Goal: Task Accomplishment & Management: Use online tool/utility

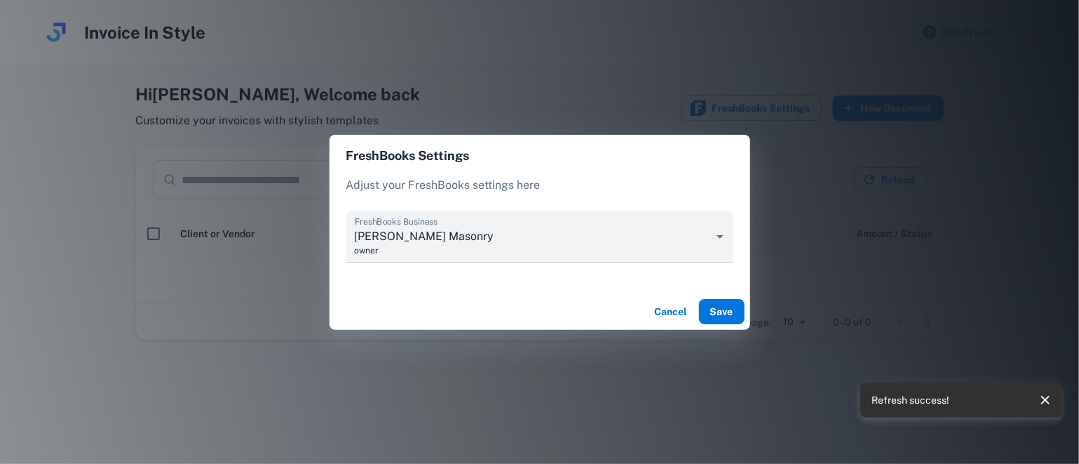
click at [724, 307] on button "Save" at bounding box center [722, 311] width 46 height 25
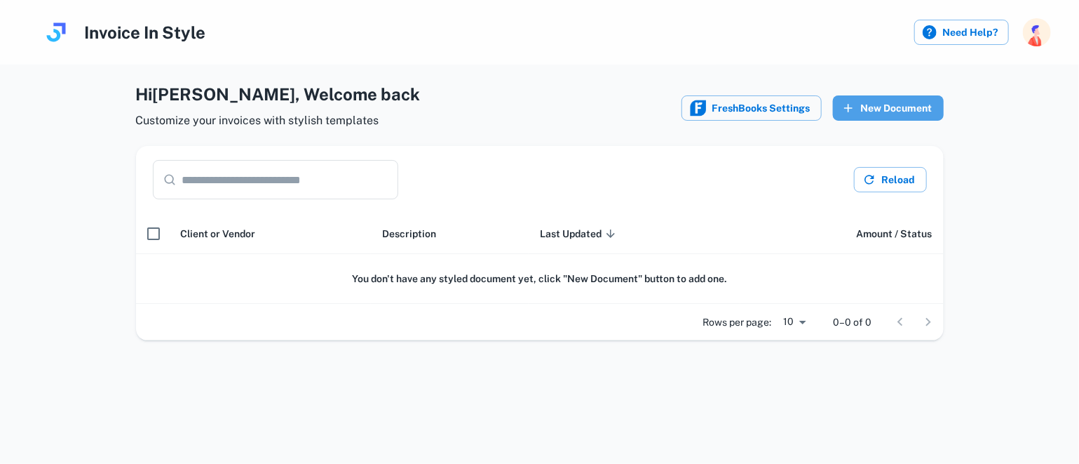
click at [898, 109] on button "New Document" at bounding box center [888, 107] width 111 height 25
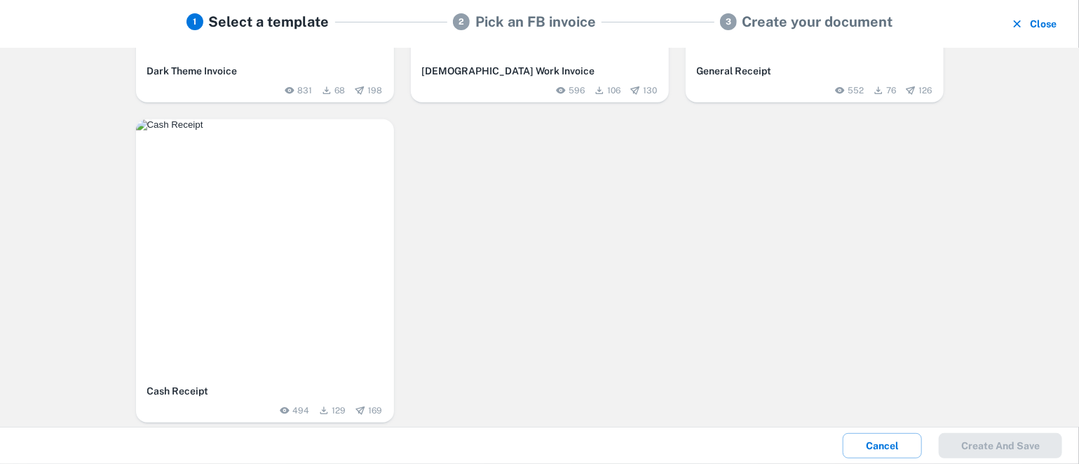
scroll to position [586, 0]
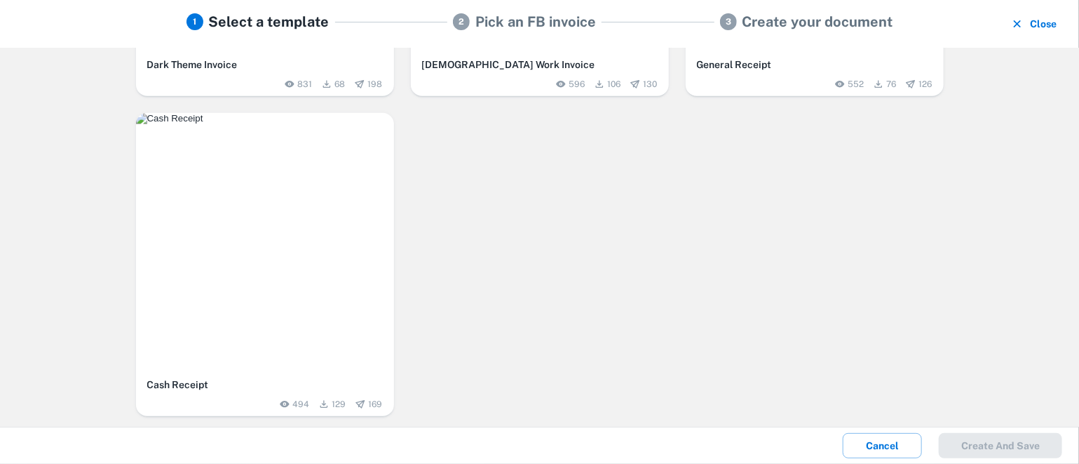
click at [803, 59] on h6 "General Receipt" at bounding box center [815, 64] width 236 height 15
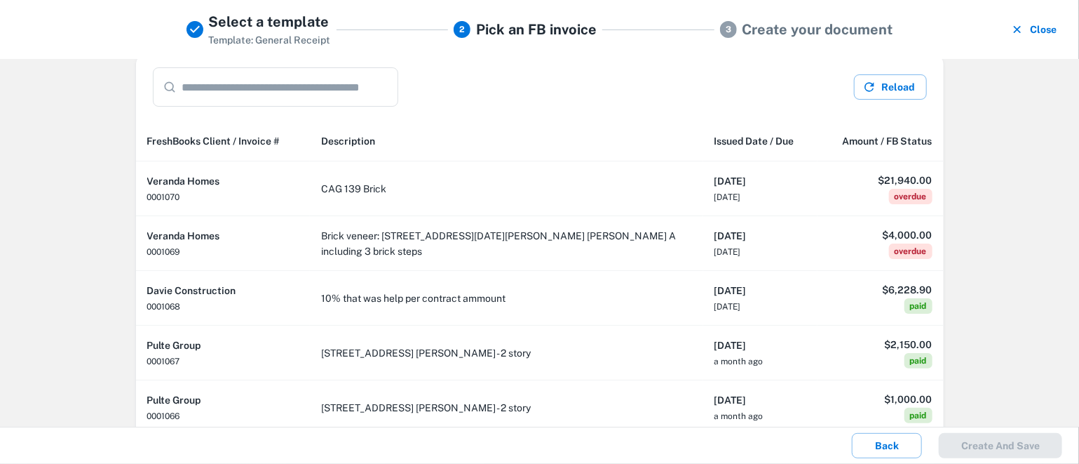
scroll to position [0, 0]
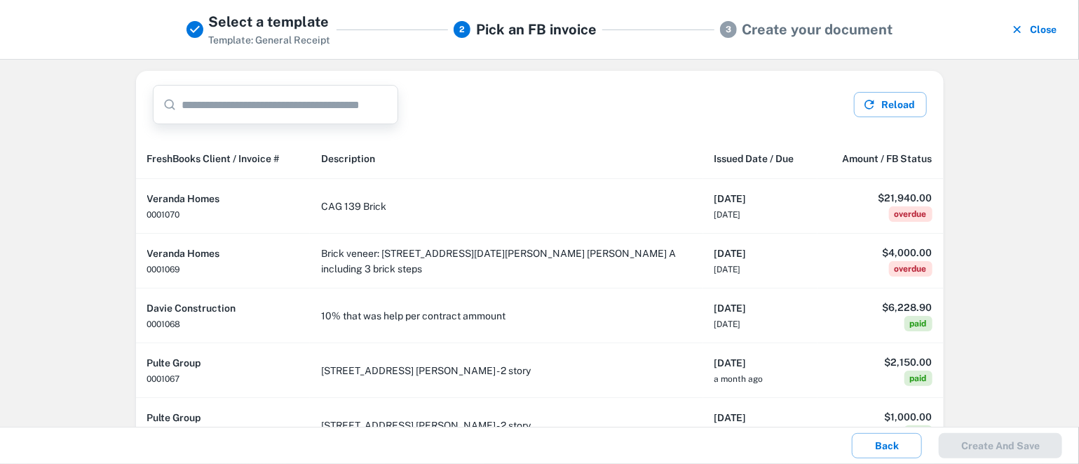
click at [368, 103] on input "text" at bounding box center [290, 104] width 216 height 39
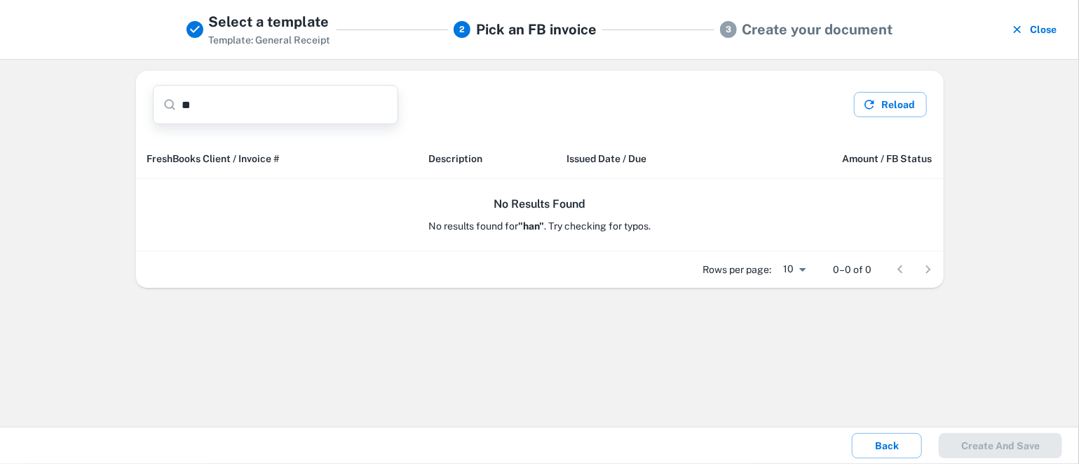
type input "*"
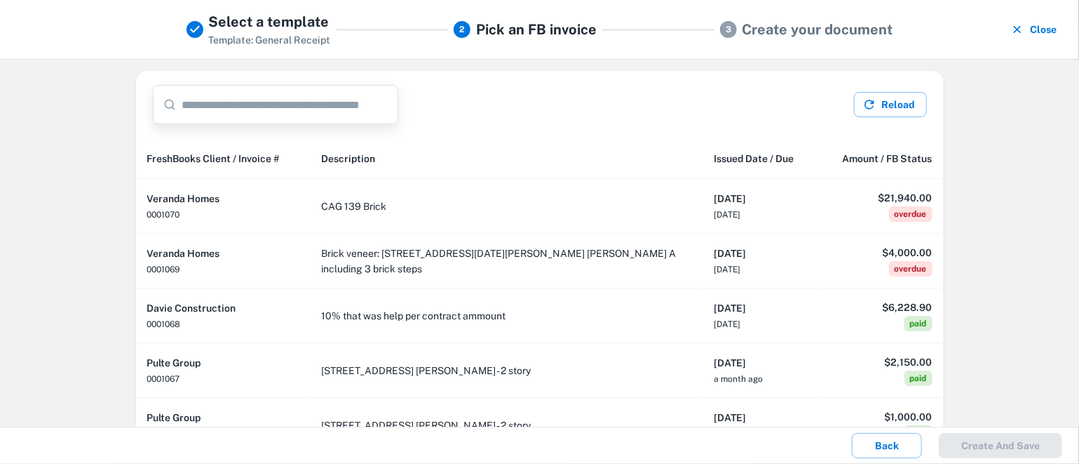
click at [1029, 29] on button "Close" at bounding box center [1035, 29] width 55 height 36
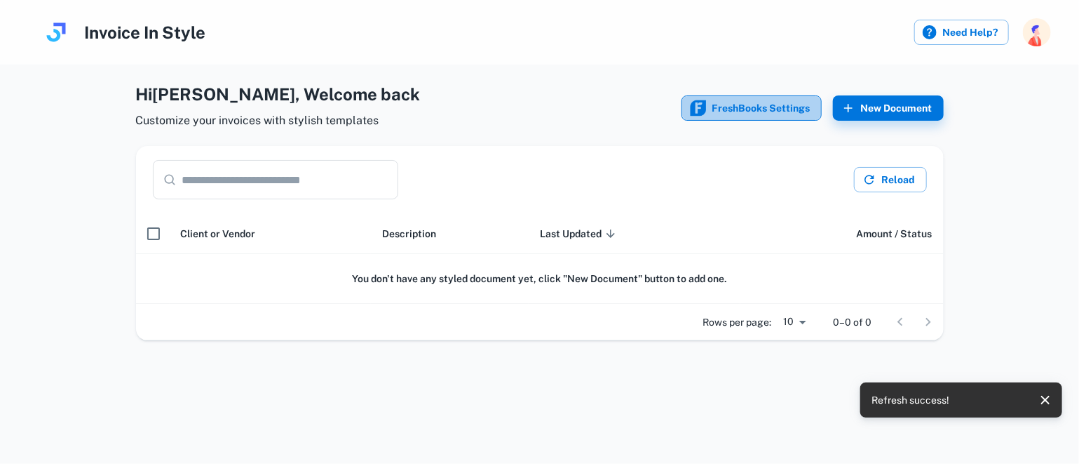
click at [789, 114] on button "FreshBooks Settings" at bounding box center [752, 107] width 140 height 25
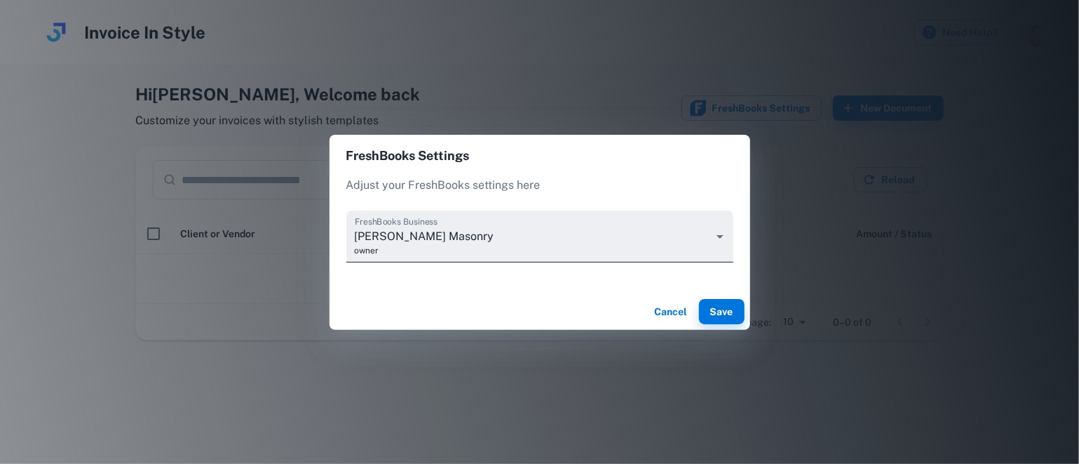
click at [720, 233] on body "Invoice In Style Need Help? Hi [PERSON_NAME] , Welcome back Customize your invo…" at bounding box center [539, 232] width 1079 height 464
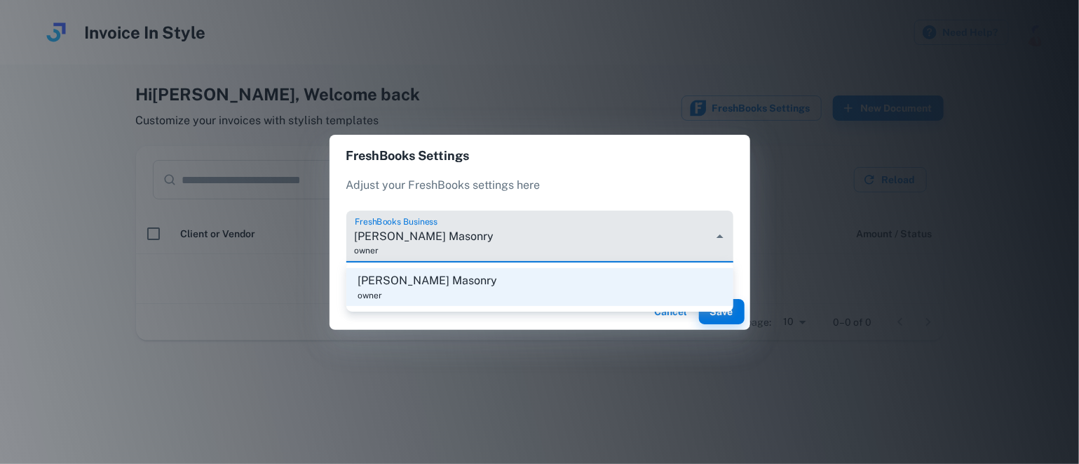
click at [727, 224] on div at bounding box center [539, 232] width 1079 height 464
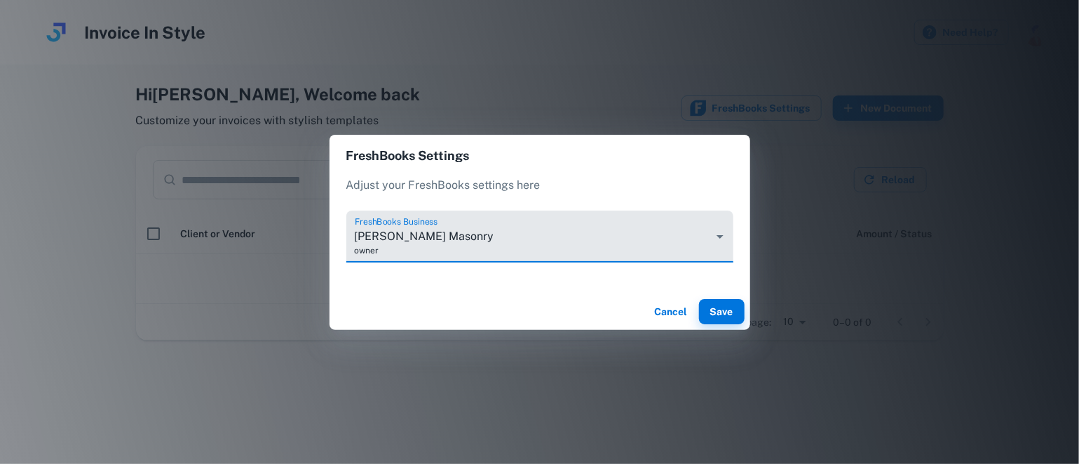
click at [681, 312] on button "Cancel" at bounding box center [671, 311] width 45 height 25
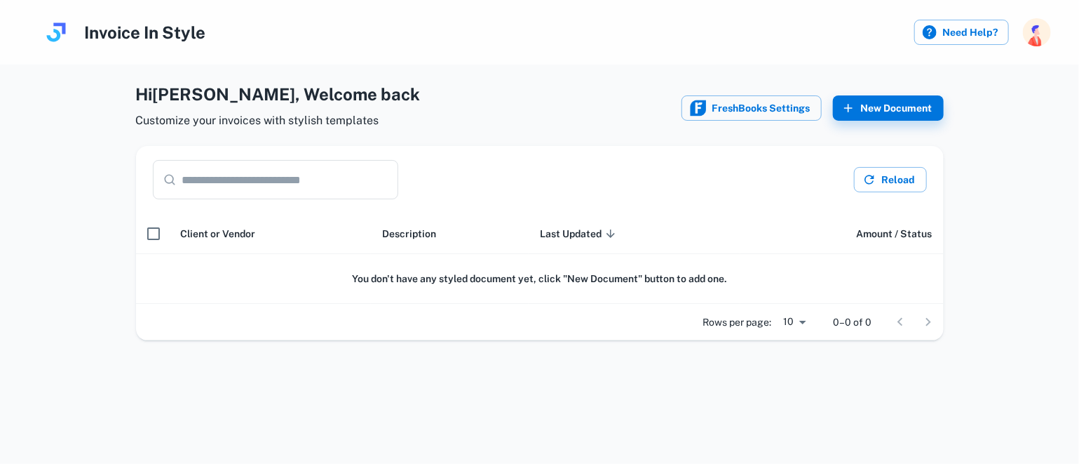
click at [1032, 25] on img "button" at bounding box center [1037, 32] width 28 height 28
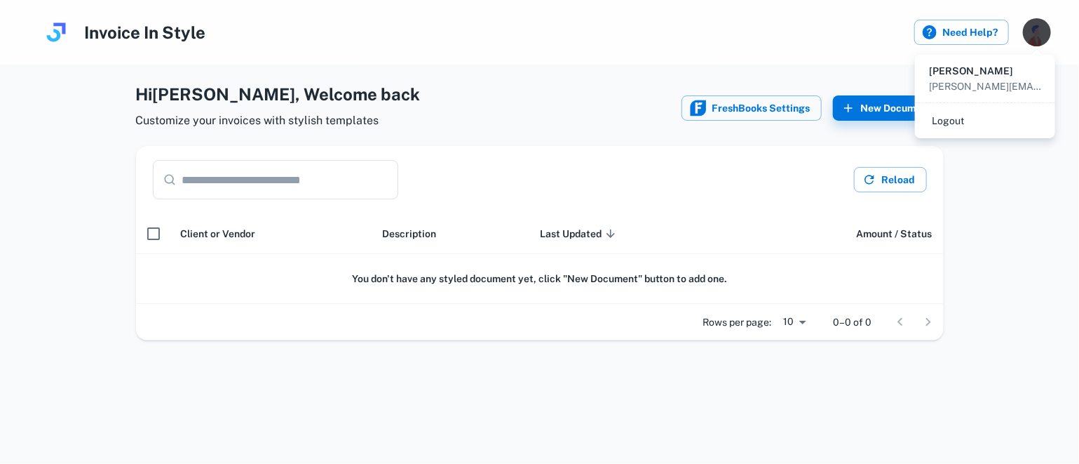
click at [954, 123] on li "Logout" at bounding box center [985, 121] width 129 height 24
